Goal: Check status: Check status

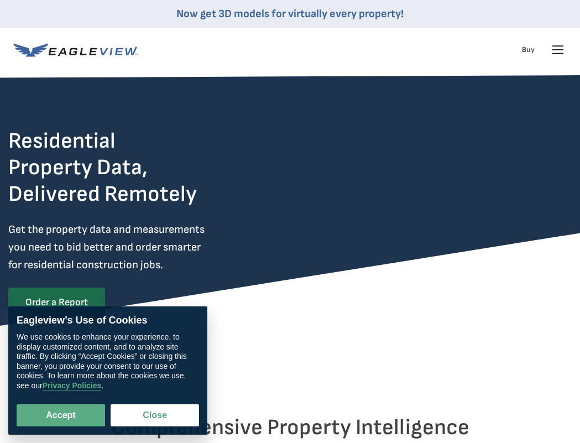
click at [562, 53] on icon at bounding box center [558, 50] width 18 height 18
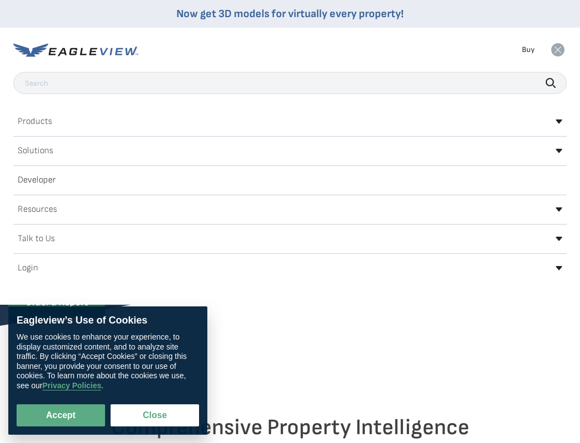
click at [79, 269] on div "Login" at bounding box center [290, 268] width 554 height 18
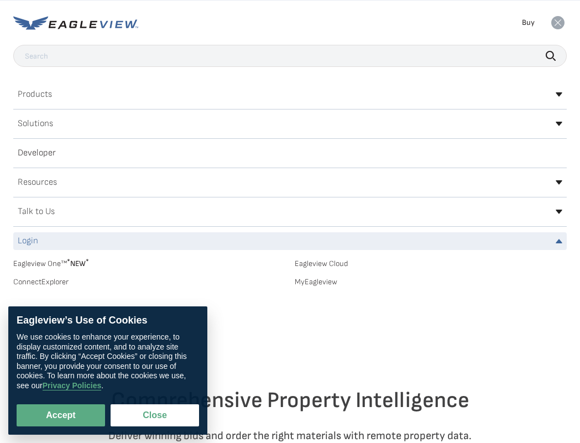
scroll to position [50, 0]
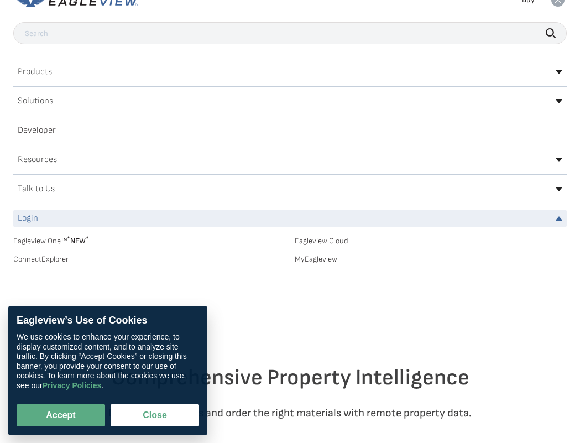
click at [74, 238] on span "* NEW *" at bounding box center [78, 240] width 22 height 9
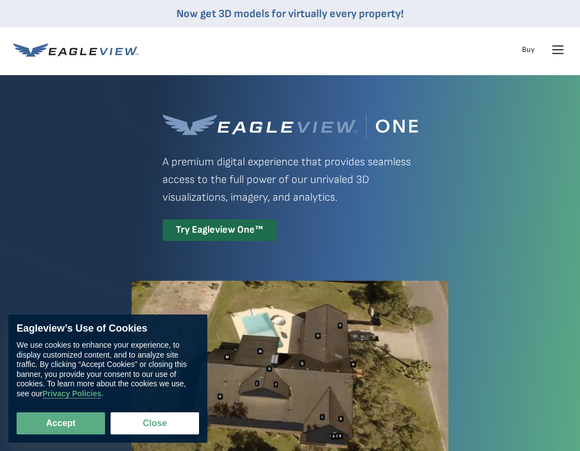
click at [560, 52] on icon at bounding box center [558, 50] width 18 height 18
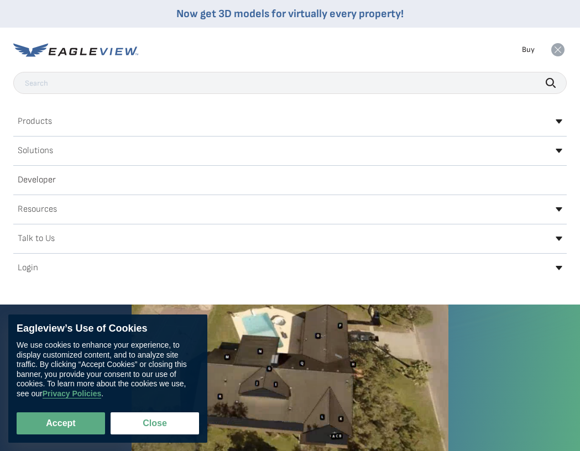
click at [277, 90] on input "text" at bounding box center [290, 83] width 554 height 22
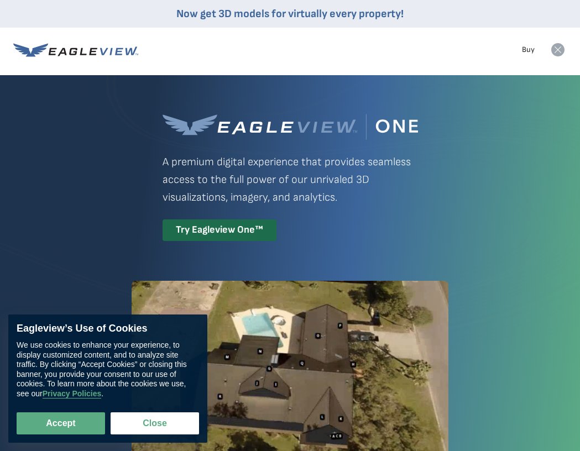
click at [562, 54] on icon at bounding box center [558, 49] width 13 height 13
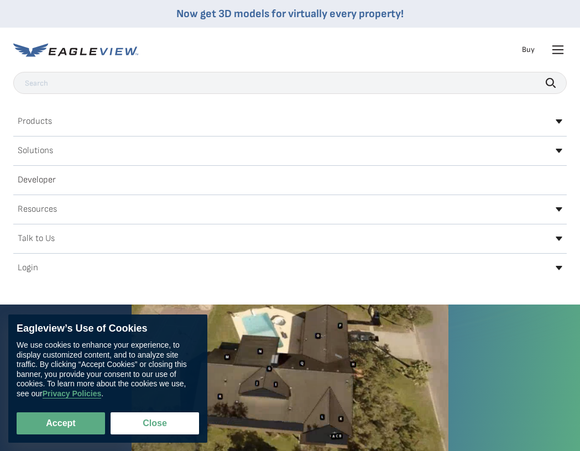
click at [436, 264] on div "Login" at bounding box center [290, 268] width 554 height 18
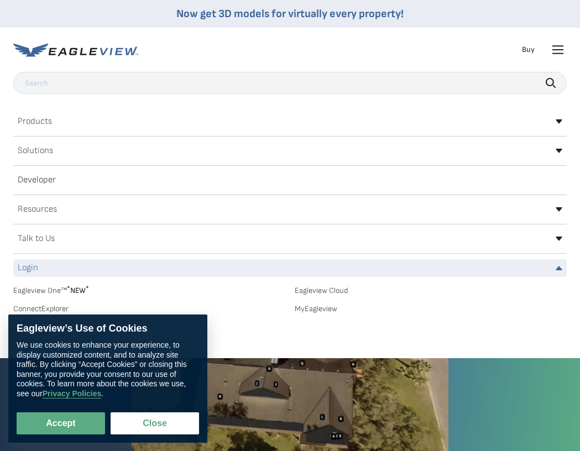
click at [314, 311] on link "MyEagleview" at bounding box center [431, 309] width 273 height 10
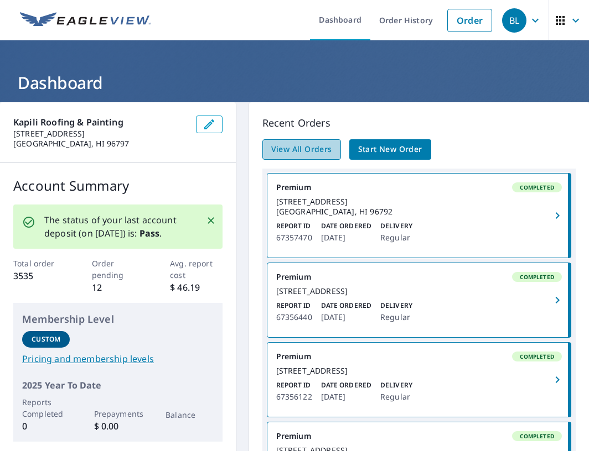
click at [319, 139] on link "View All Orders" at bounding box center [301, 149] width 79 height 20
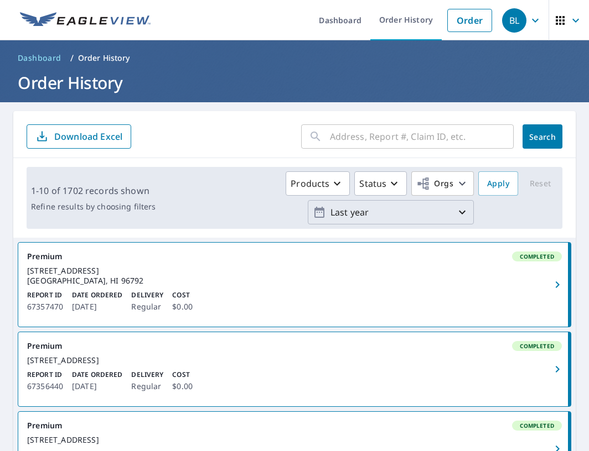
click at [356, 200] on button "Last year" at bounding box center [391, 212] width 166 height 24
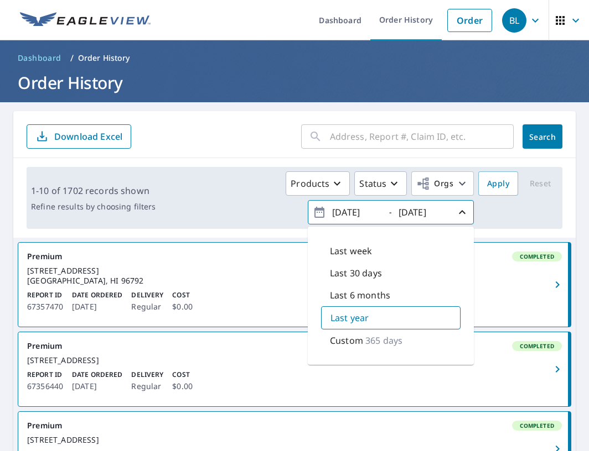
click at [409, 331] on div "Custom 365 days" at bounding box center [390, 341] width 139 height 22
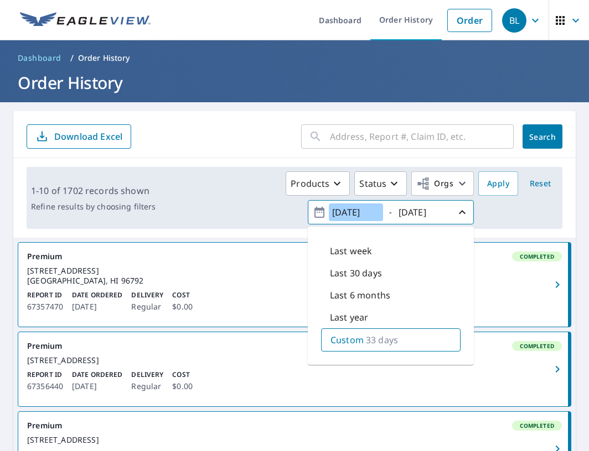
click at [355, 210] on input "2025/08/07" at bounding box center [356, 213] width 54 height 18
type input "2025/08/07"
click at [415, 210] on input "2025/09/09" at bounding box center [422, 213] width 54 height 18
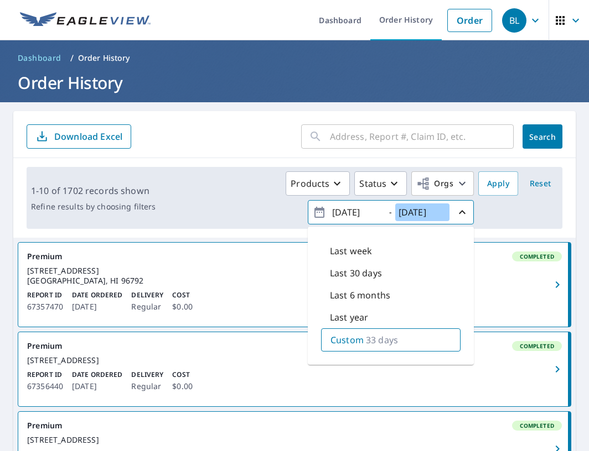
click at [415, 210] on input "2025/09/09" at bounding box center [422, 213] width 54 height 18
paste input "8/07"
type input "2025/08/07"
click at [495, 188] on span "Apply" at bounding box center [498, 184] width 22 height 14
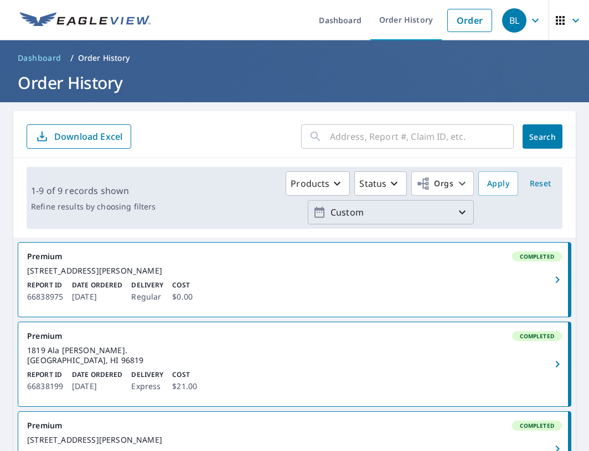
click at [346, 211] on p "Custom" at bounding box center [390, 212] width 129 height 19
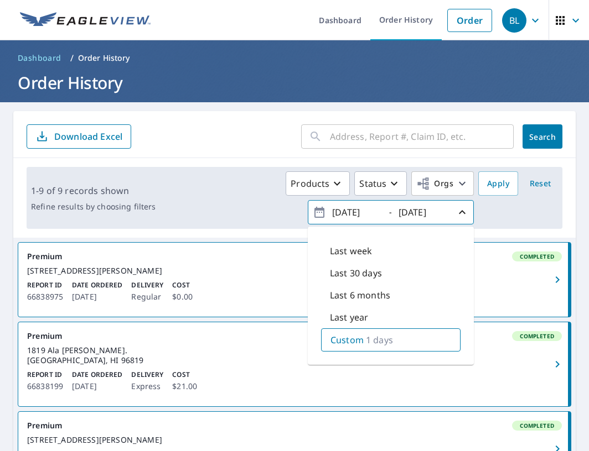
type input "2025/08/06"
click at [501, 181] on span "Apply" at bounding box center [498, 184] width 22 height 14
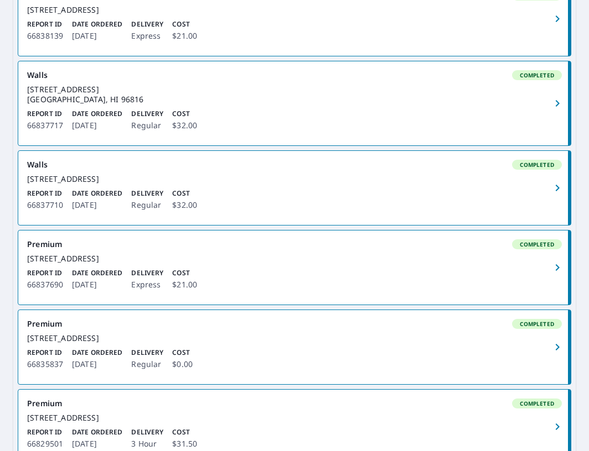
scroll to position [777, 0]
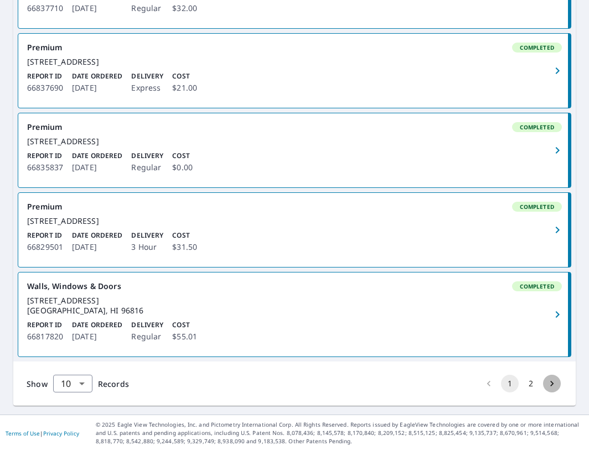
click at [552, 388] on icon "Go to next page" at bounding box center [551, 383] width 11 height 11
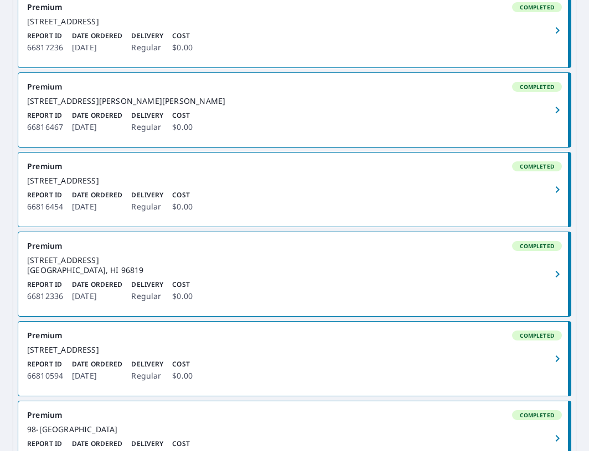
scroll to position [508, 0]
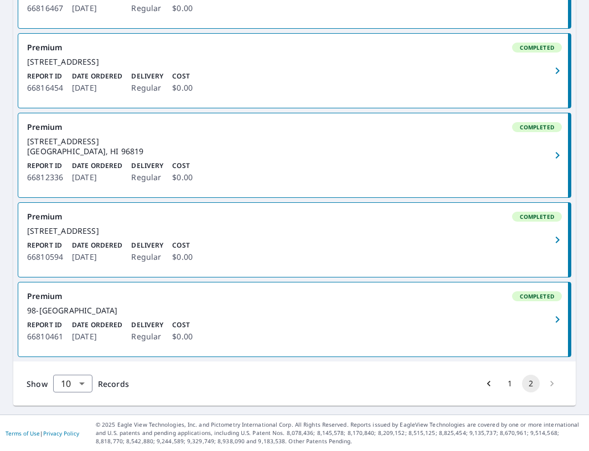
click at [550, 383] on li "pagination navigation" at bounding box center [551, 384] width 21 height 18
click at [505, 384] on button "1" at bounding box center [510, 384] width 18 height 18
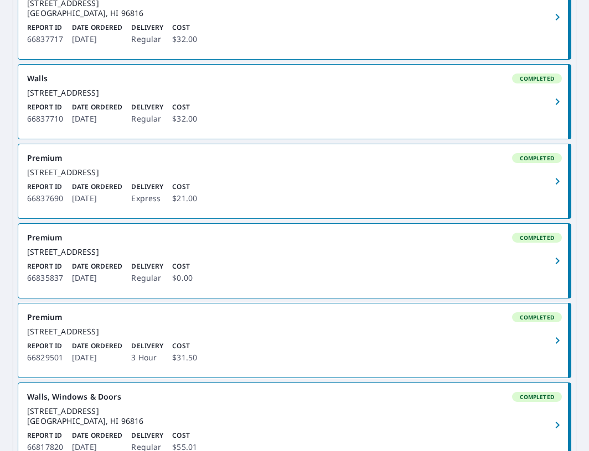
scroll to position [777, 0]
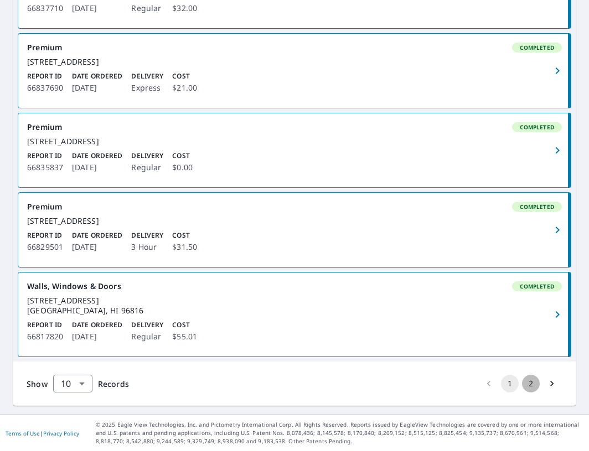
click at [526, 382] on button "2" at bounding box center [531, 384] width 18 height 18
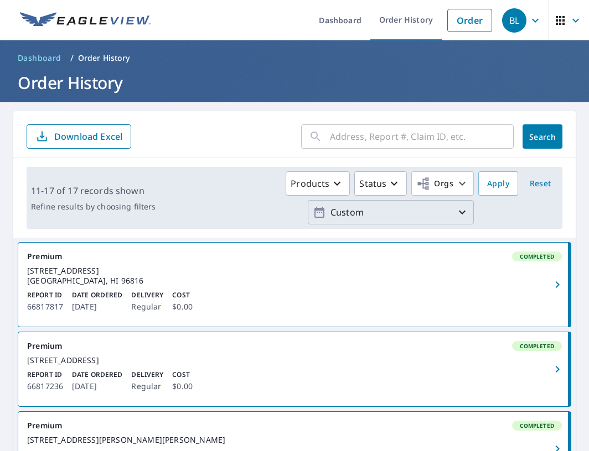
click at [388, 214] on p "Custom" at bounding box center [390, 212] width 129 height 19
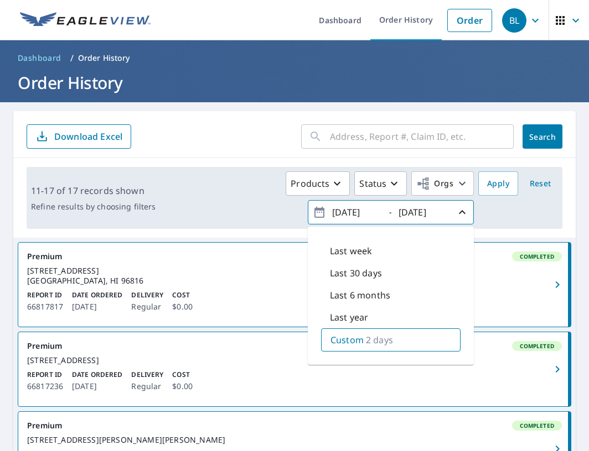
type input "2025/08/05"
click at [496, 181] on span "Apply" at bounding box center [498, 184] width 22 height 14
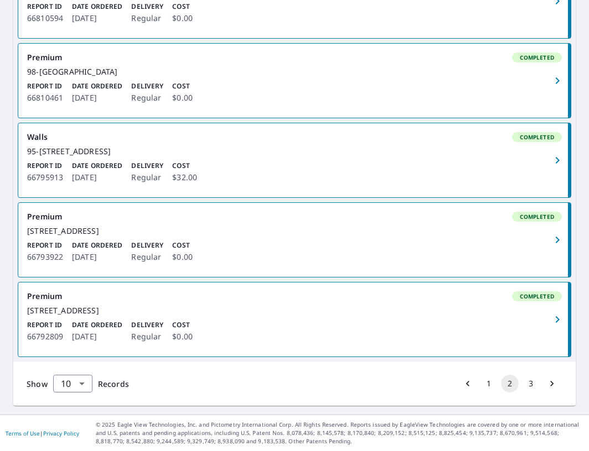
scroll to position [777, 0]
click at [537, 385] on button "3" at bounding box center [531, 384] width 18 height 18
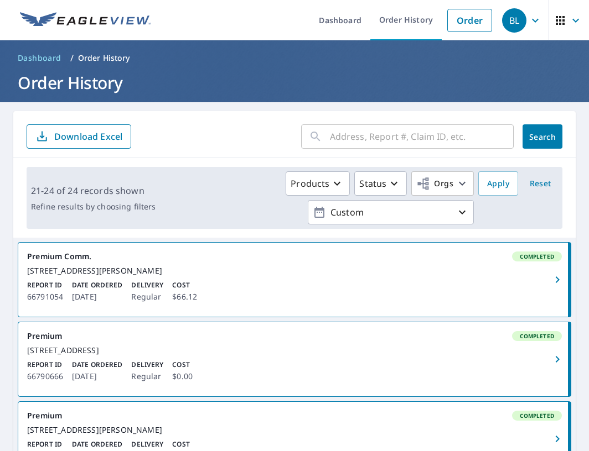
scroll to position [268, 0]
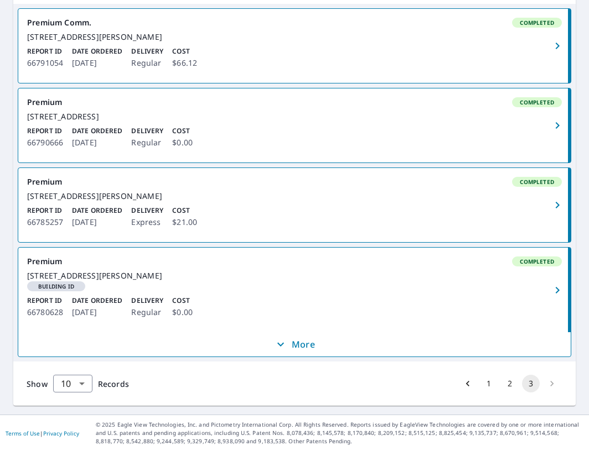
click at [485, 388] on button "1" at bounding box center [489, 384] width 18 height 18
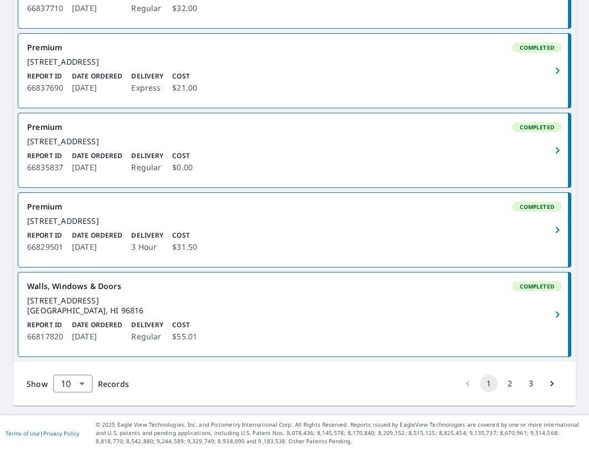
scroll to position [709, 0]
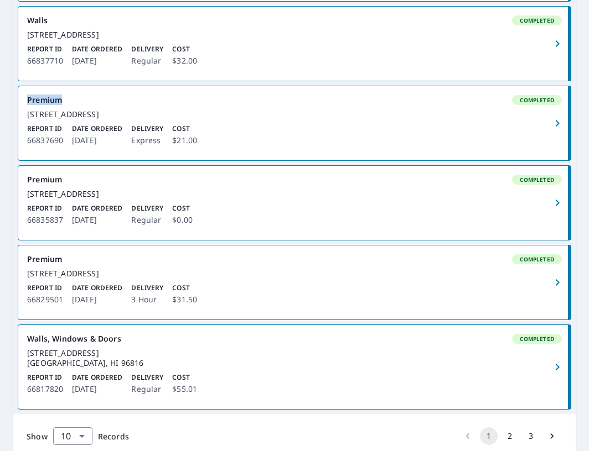
scroll to position [777, 0]
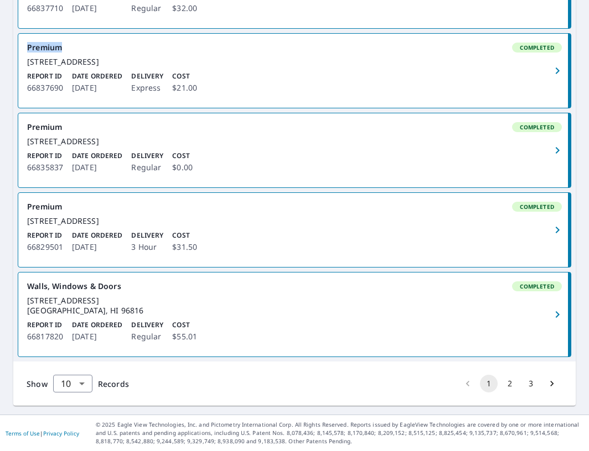
click at [550, 388] on icon "Go to next page" at bounding box center [551, 383] width 11 height 11
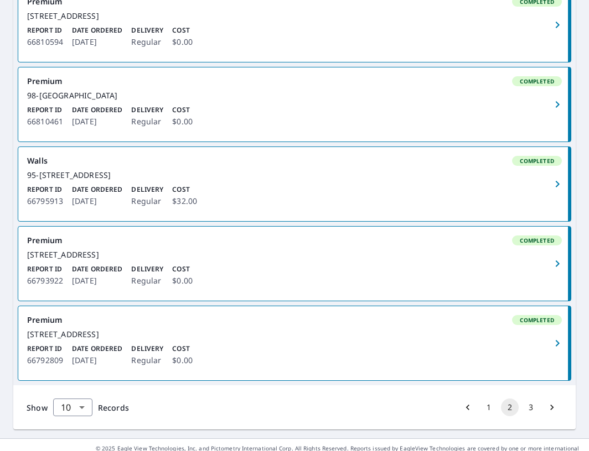
scroll to position [777, 0]
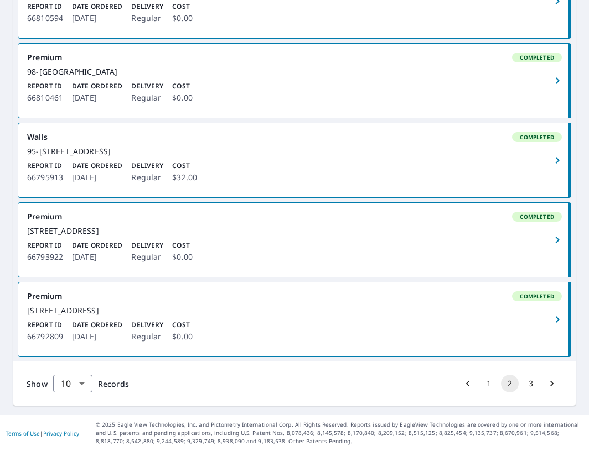
click at [529, 381] on button "3" at bounding box center [531, 384] width 18 height 18
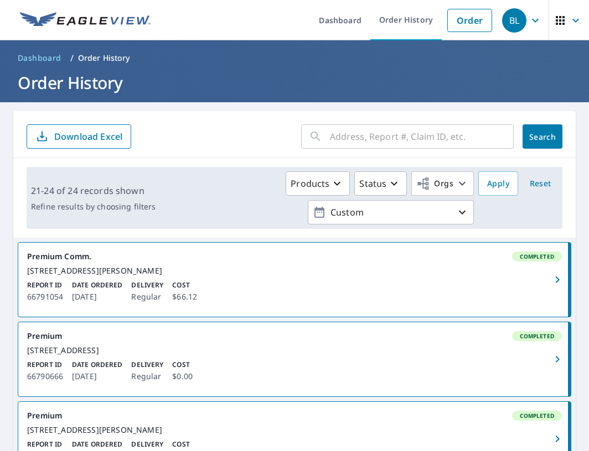
scroll to position [274, 0]
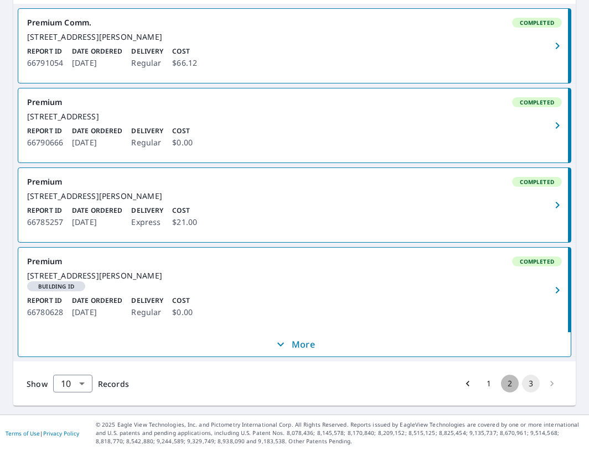
click at [508, 382] on button "2" at bounding box center [510, 384] width 18 height 18
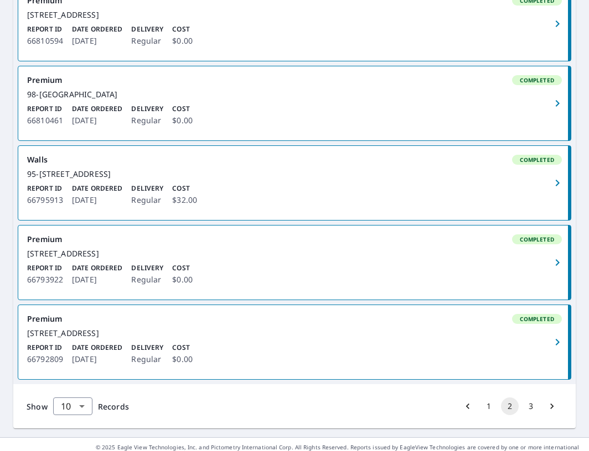
scroll to position [777, 0]
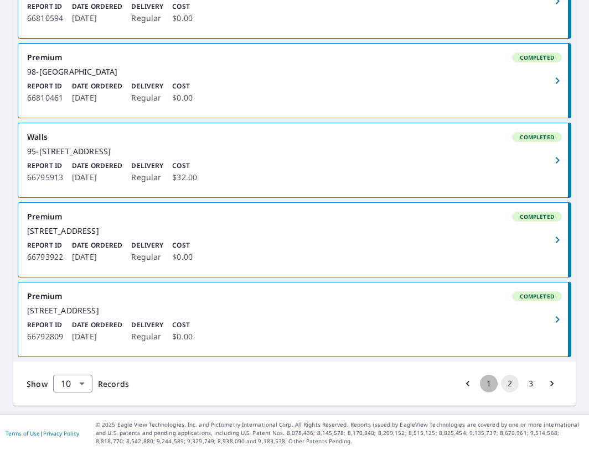
click at [491, 382] on button "1" at bounding box center [489, 384] width 18 height 18
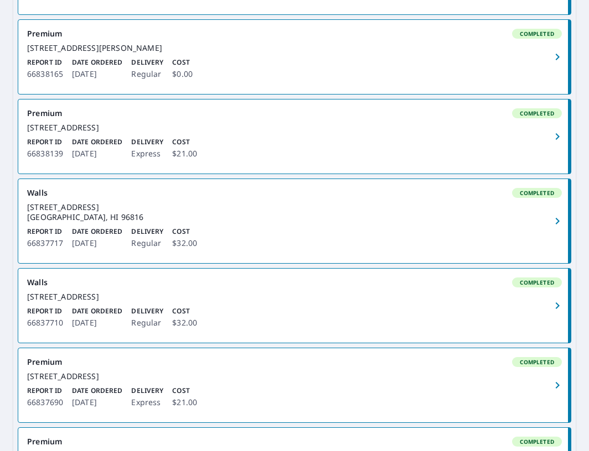
scroll to position [449, 0]
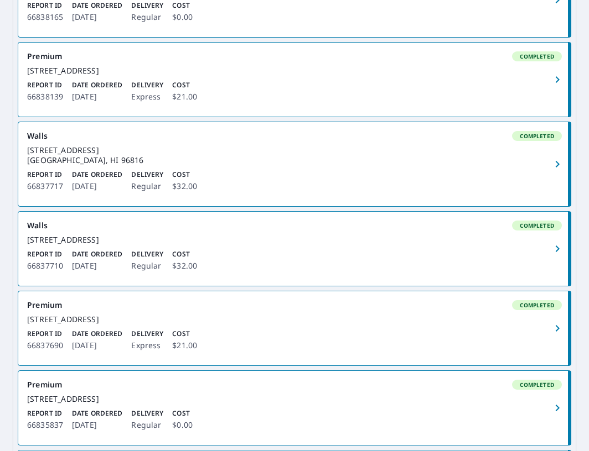
click at [260, 384] on div "Premium Completed 47-549 Hakuhale St. Kaneohe, HI 96744 Report ID 66838975 Date…" at bounding box center [294, 204] width 562 height 831
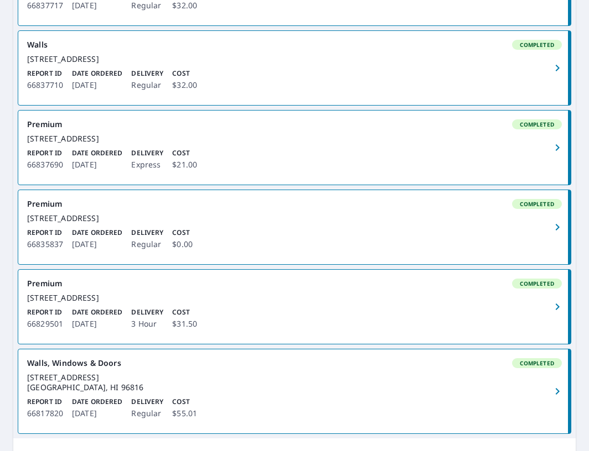
scroll to position [777, 0]
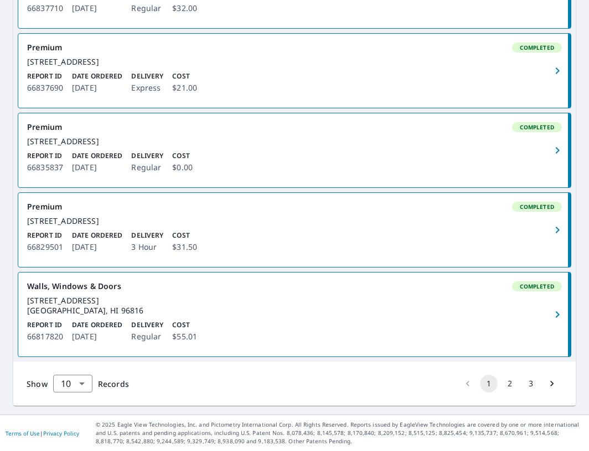
click at [212, 331] on div "Report ID 66817820 Date Ordered Aug 06, 2025 Delivery Regular Cost $55.01" at bounding box center [294, 331] width 534 height 23
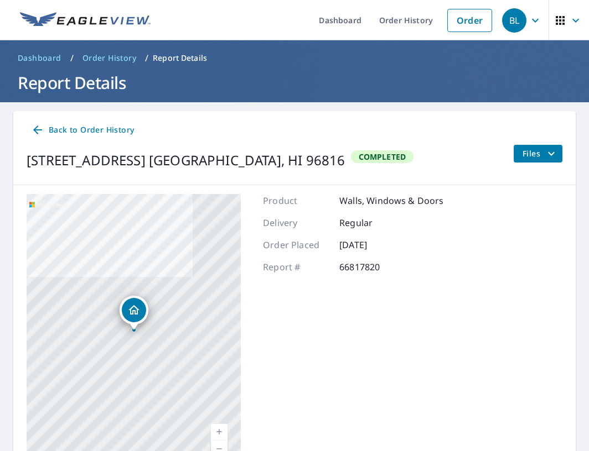
scroll to position [74, 0]
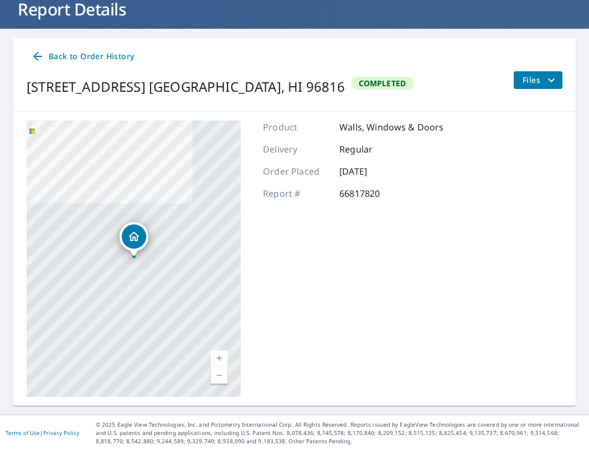
click at [530, 90] on div "Files" at bounding box center [537, 86] width 49 height 31
click at [535, 76] on span "Files" at bounding box center [539, 80] width 35 height 13
